Goal: Contribute content

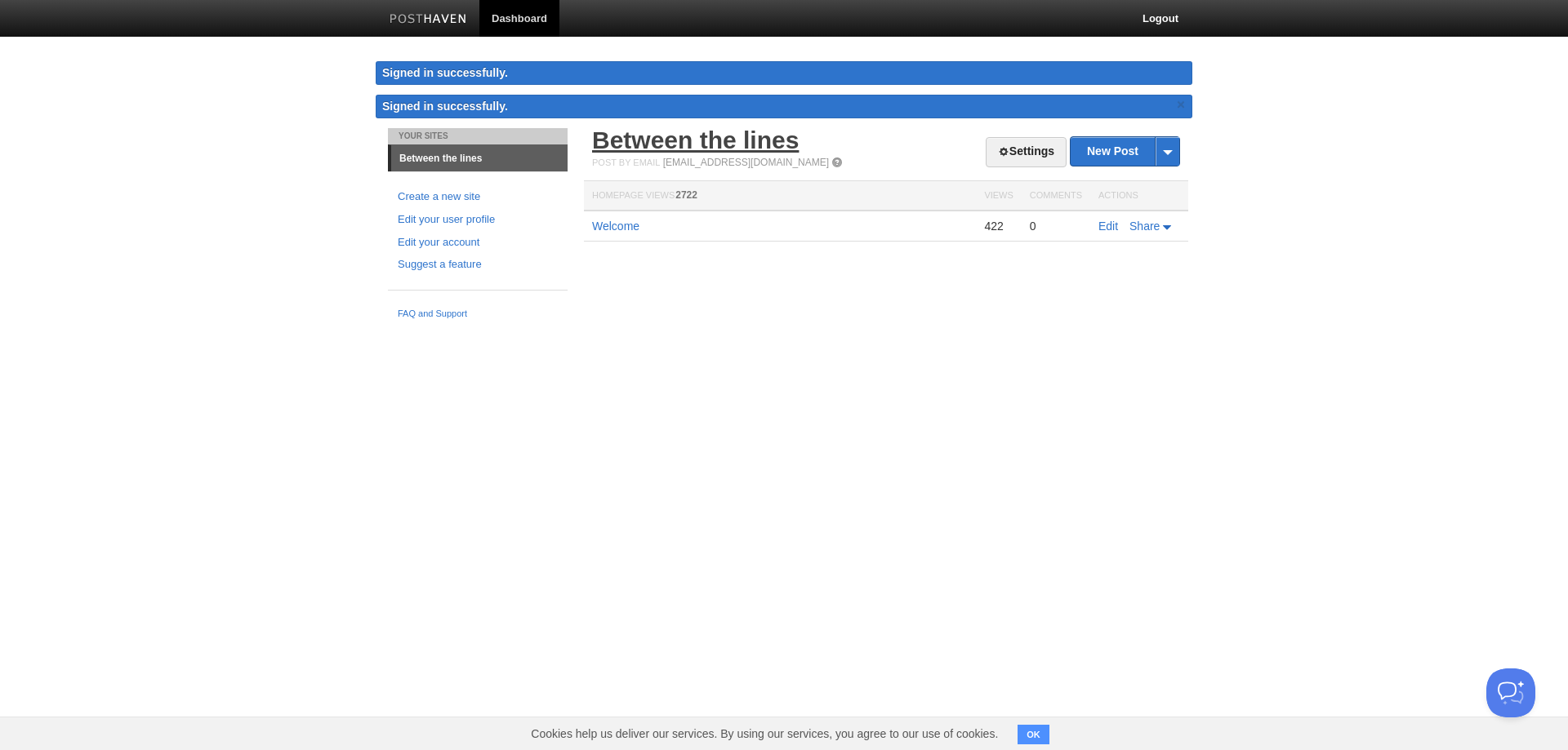
click at [646, 138] on link "Between the lines" at bounding box center [695, 140] width 207 height 27
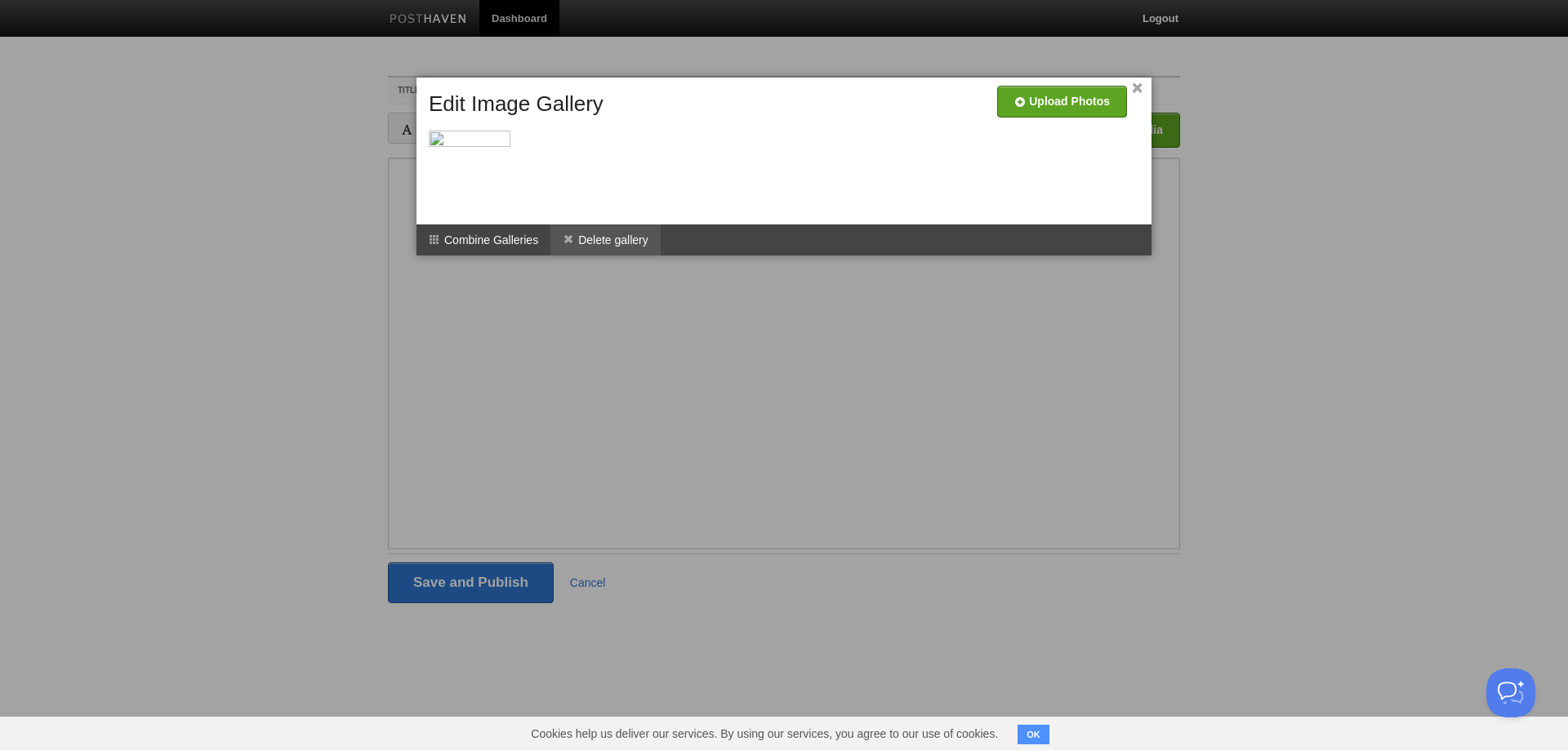
click at [626, 237] on li "Delete gallery" at bounding box center [605, 240] width 110 height 31
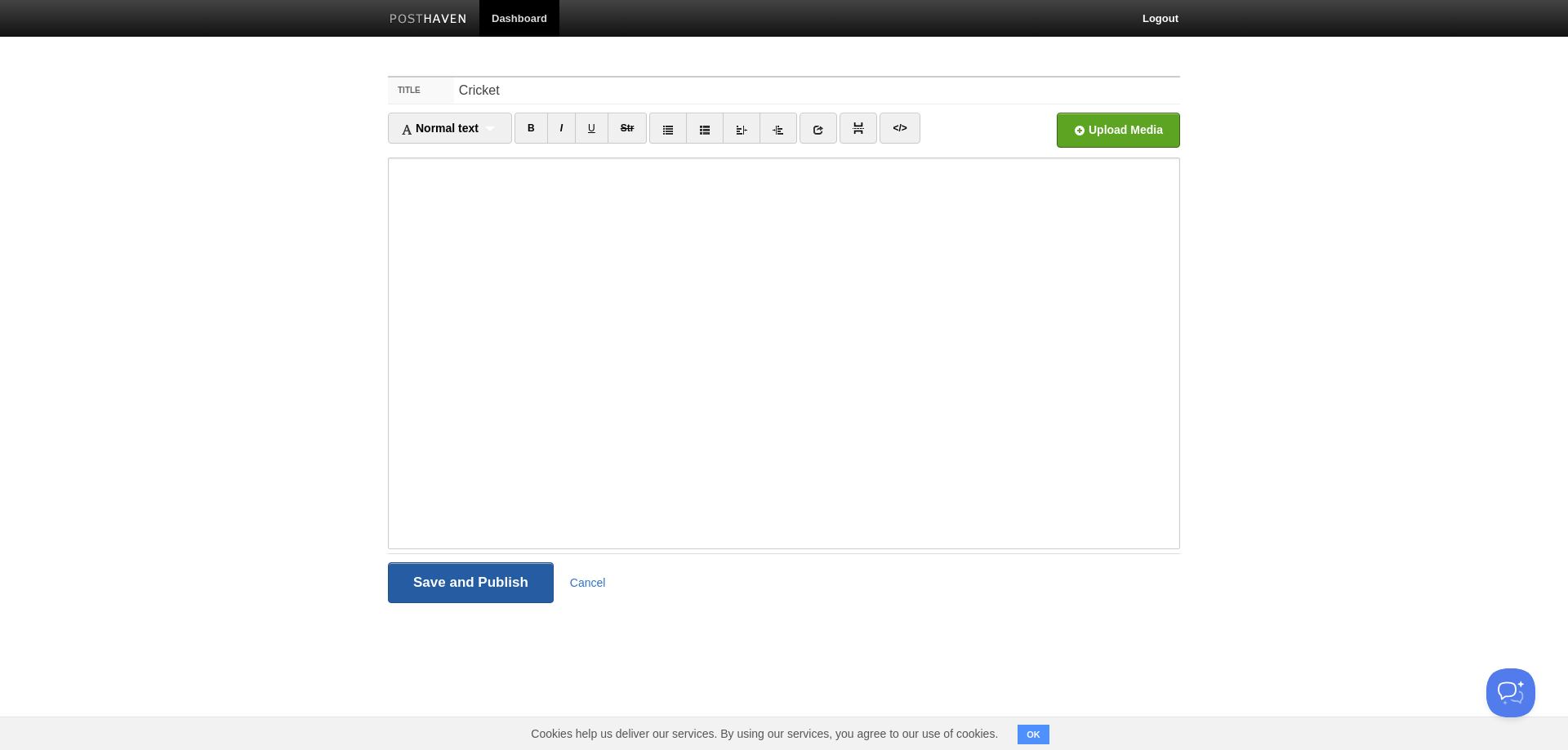
click at [536, 577] on input "Save and Publish" at bounding box center [471, 582] width 166 height 40
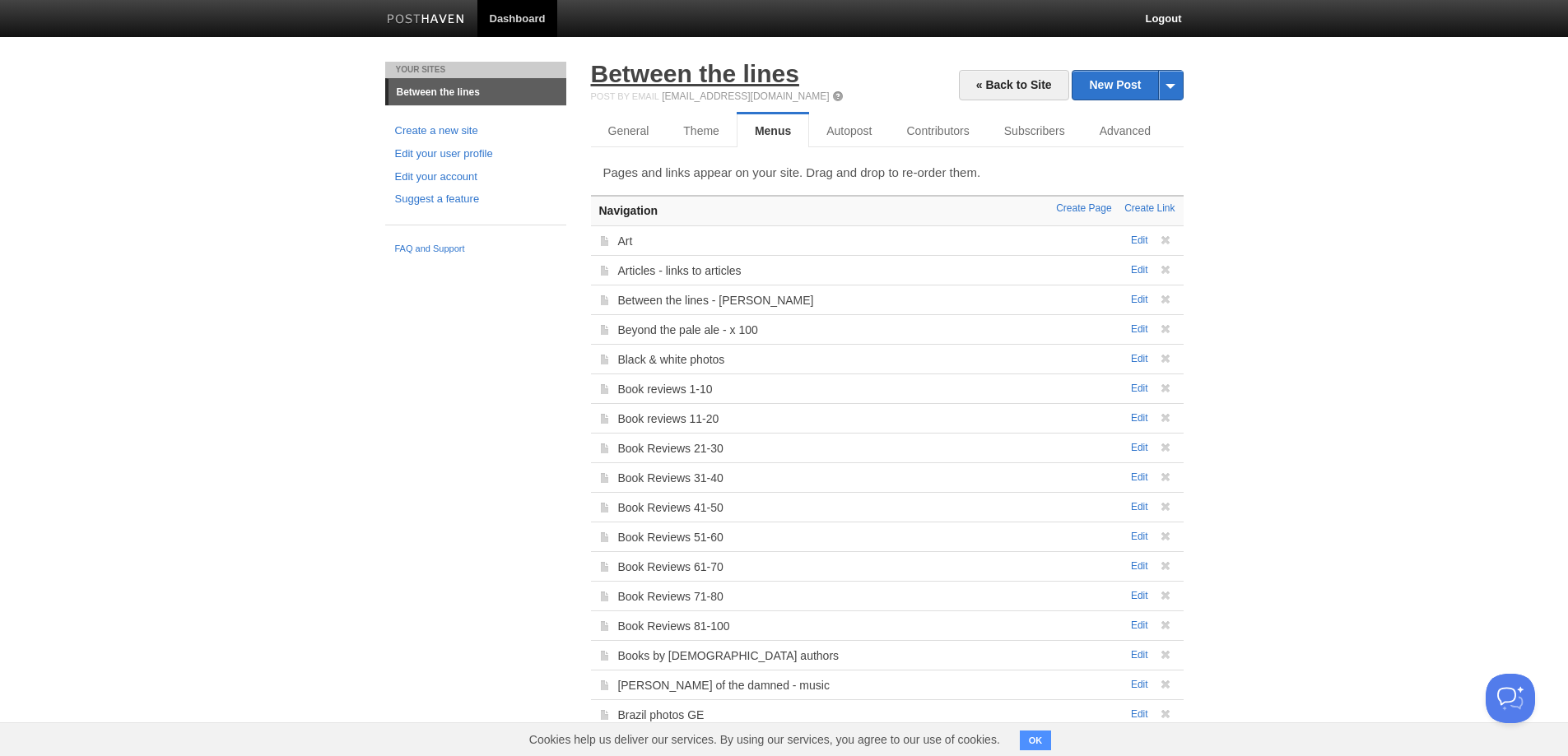
click at [640, 69] on link "Between the lines" at bounding box center [695, 74] width 209 height 27
